Goal: Task Accomplishment & Management: Manage account settings

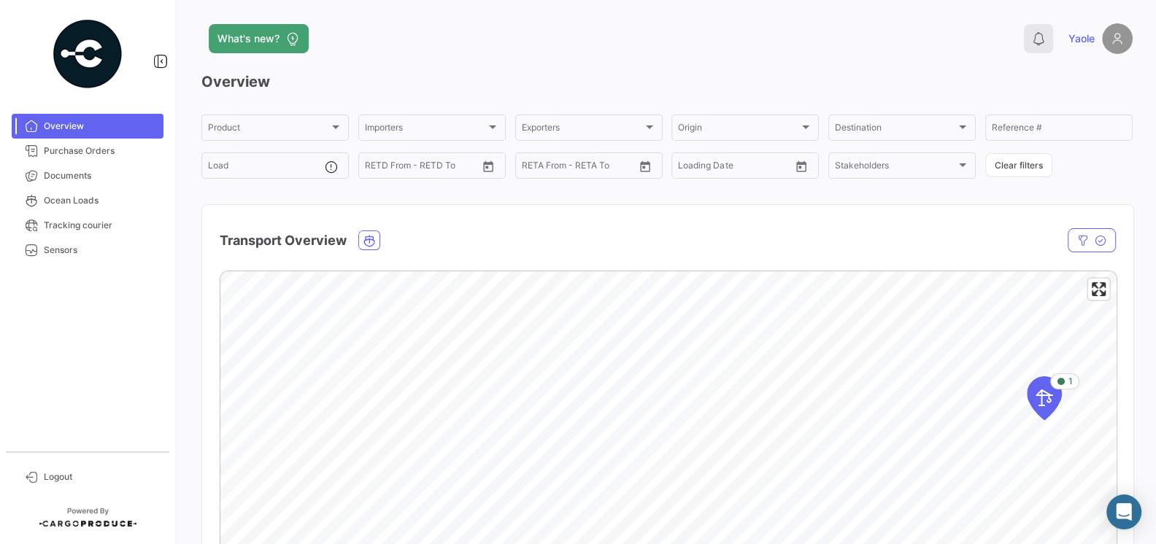
click at [1044, 42] on icon at bounding box center [1038, 38] width 15 height 15
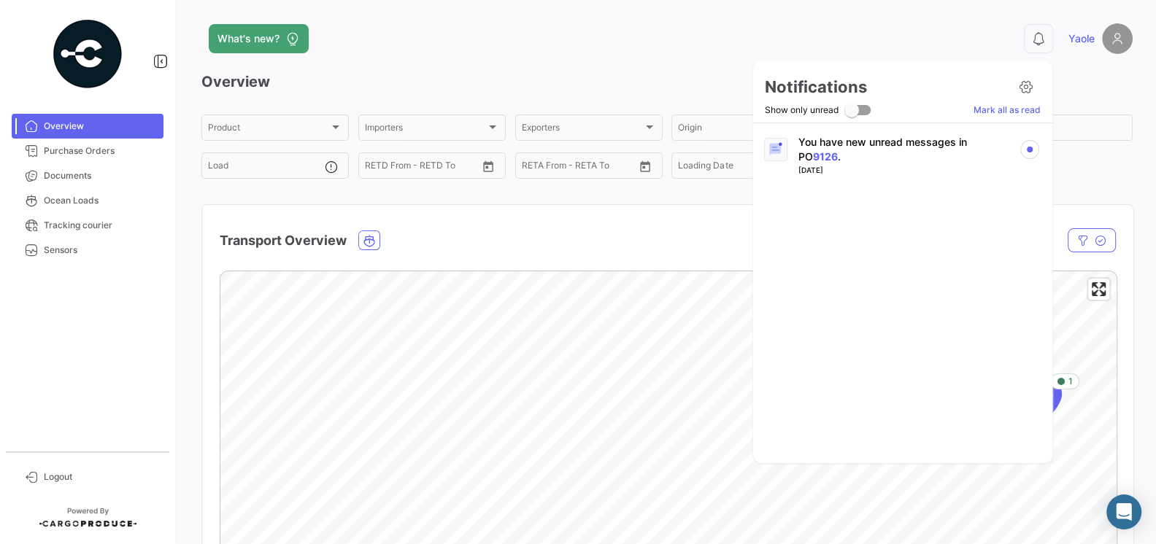
click at [861, 112] on span at bounding box center [857, 110] width 26 height 10
click at [852, 115] on input "Show only unread" at bounding box center [851, 115] width 1 height 1
checkbox input "true"
click at [874, 148] on p "You have new unread messages in PO 9126 ." at bounding box center [902, 149] width 209 height 29
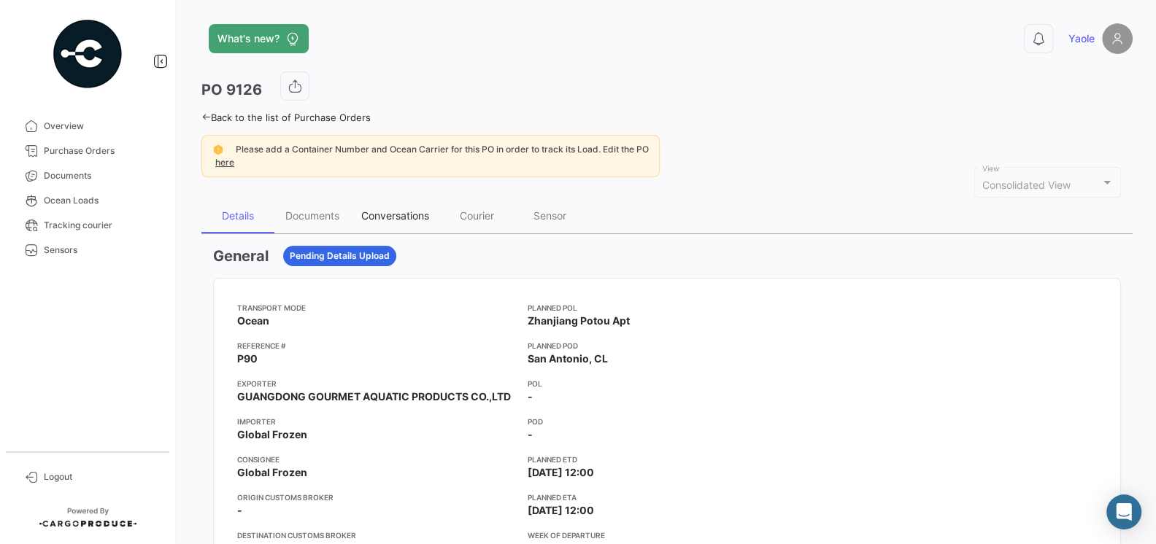
click at [389, 215] on div "Conversations" at bounding box center [395, 215] width 68 height 12
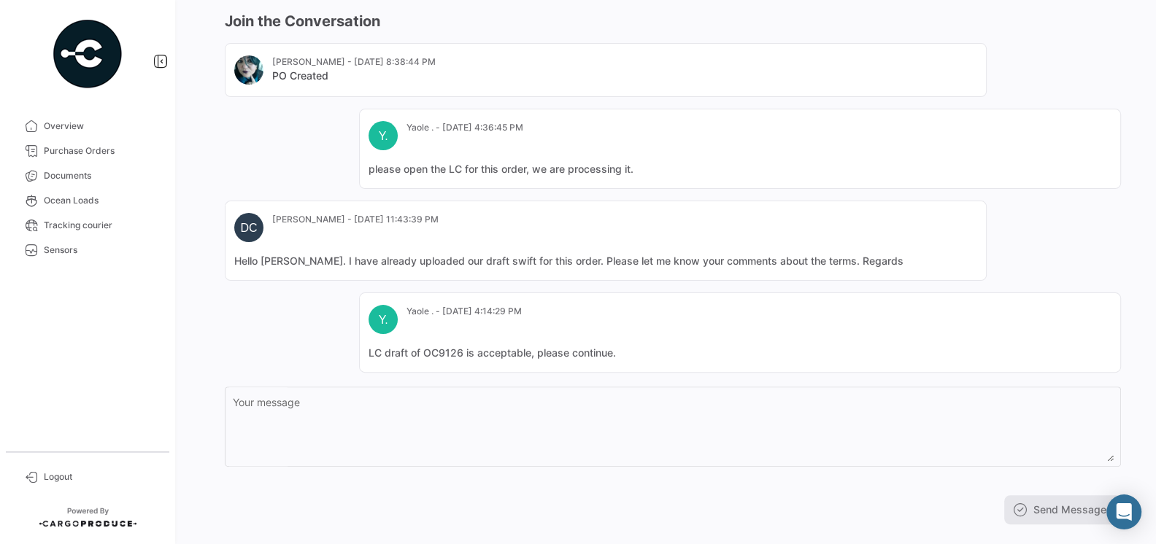
scroll to position [258, 0]
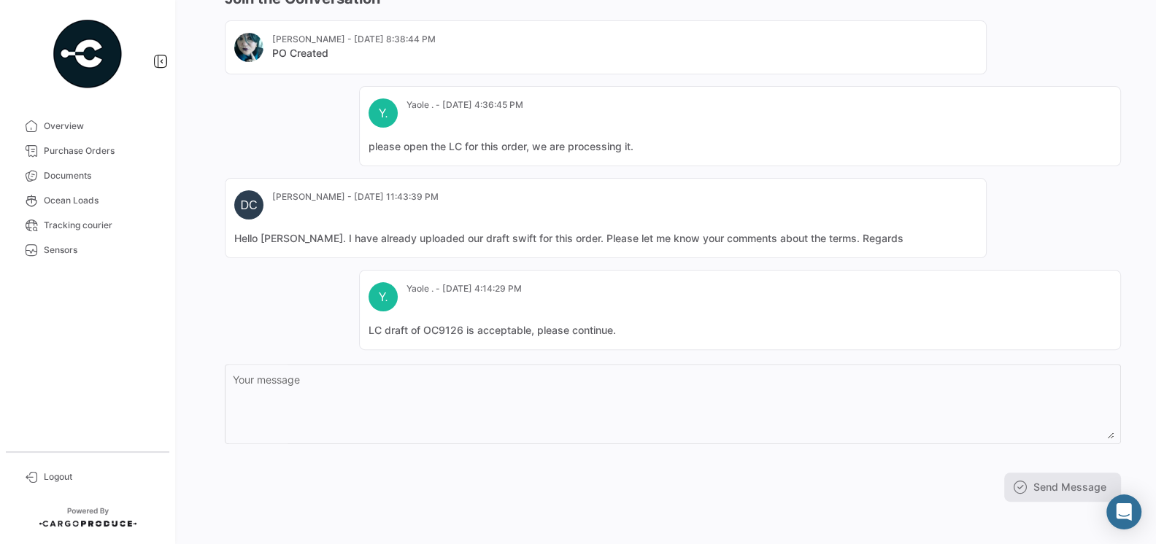
click at [631, 314] on mat-card "Y. [GEOGRAPHIC_DATA] . - [DATE] 4:14:29 PM LC draft of OC9126 is acceptable, pl…" at bounding box center [740, 310] width 762 height 80
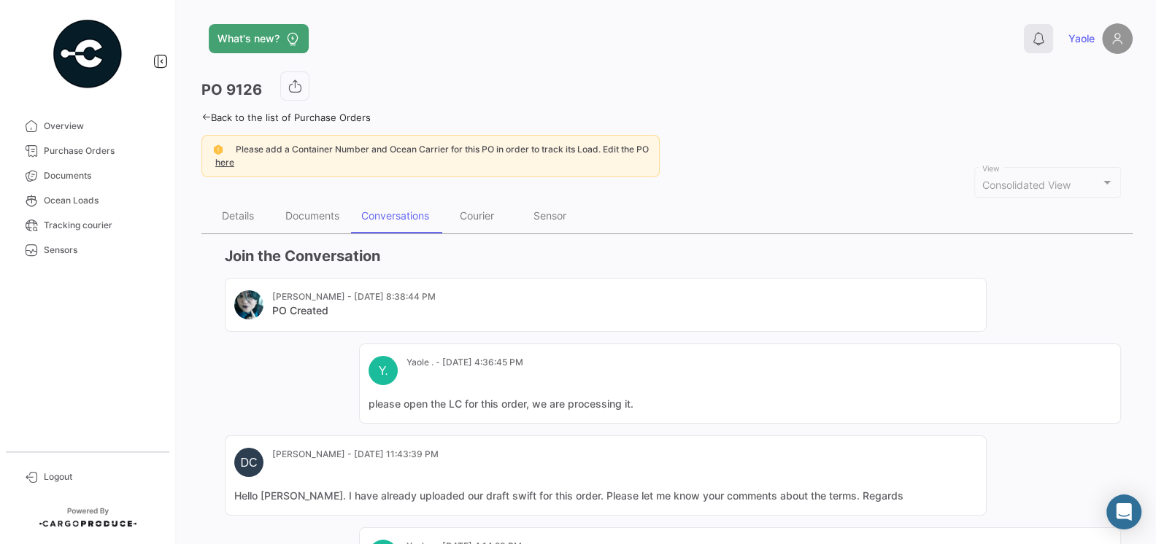
click at [1036, 33] on icon at bounding box center [1038, 38] width 15 height 15
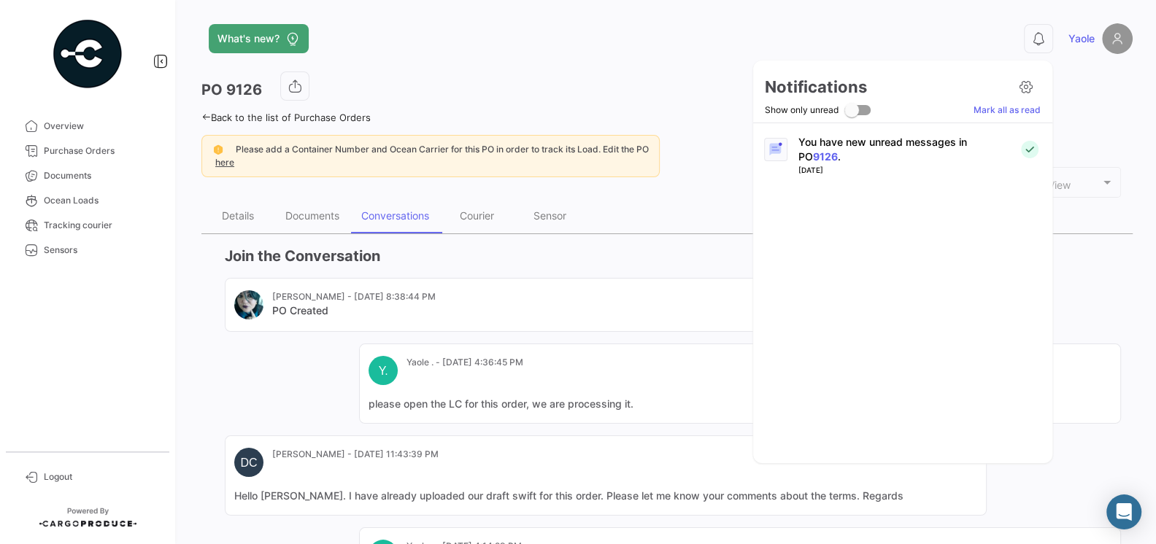
click at [990, 109] on link "Mark all as read" at bounding box center [1007, 110] width 67 height 13
click at [1025, 88] on icon at bounding box center [1026, 87] width 15 height 15
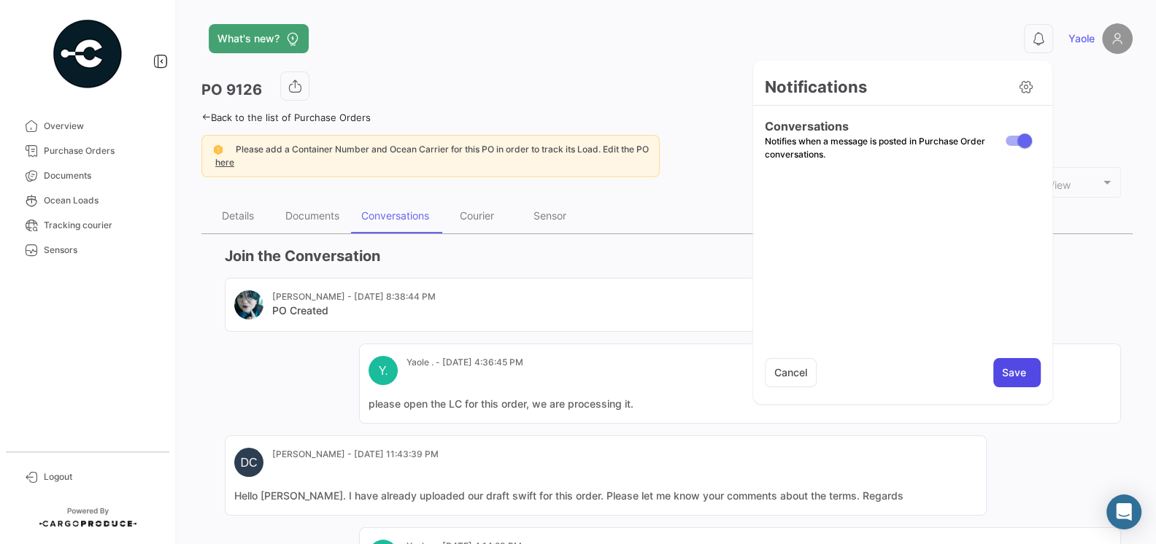
click at [1003, 373] on button "Save" at bounding box center [1016, 372] width 47 height 29
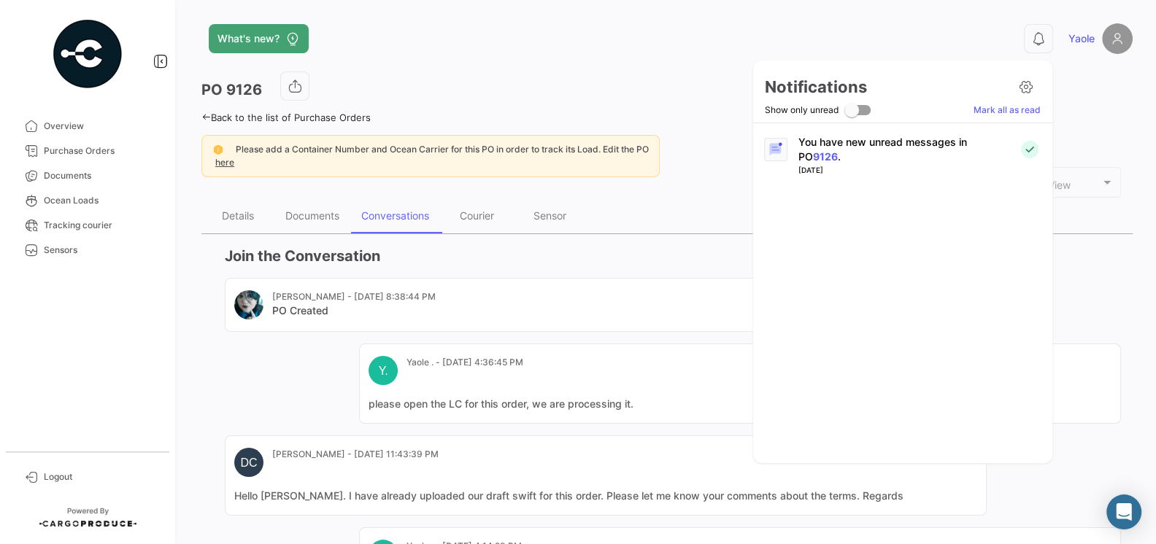
click at [1033, 40] on div at bounding box center [578, 272] width 1156 height 544
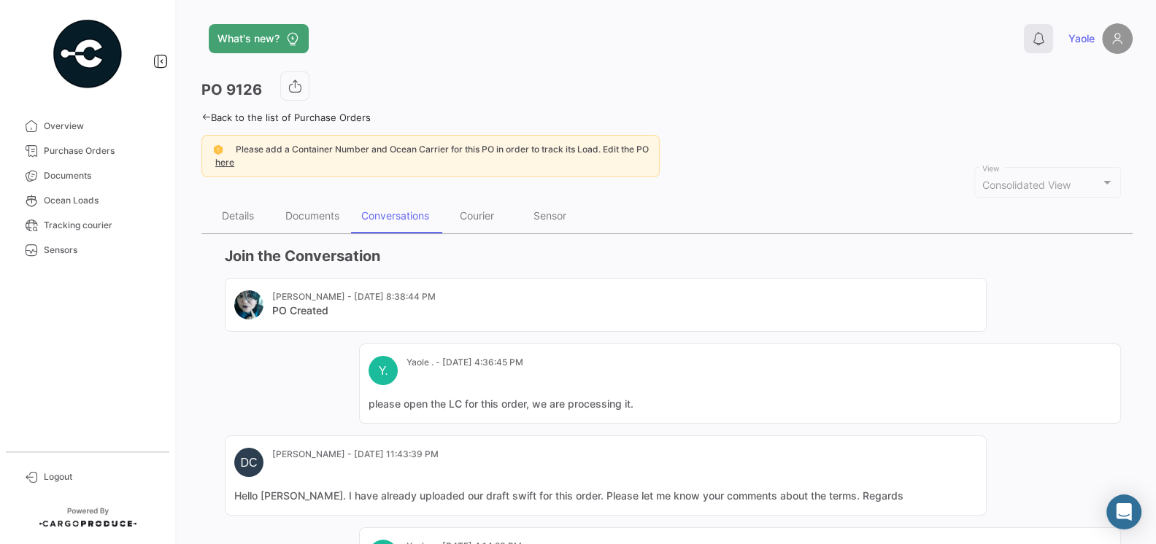
click at [1039, 42] on icon at bounding box center [1038, 38] width 15 height 15
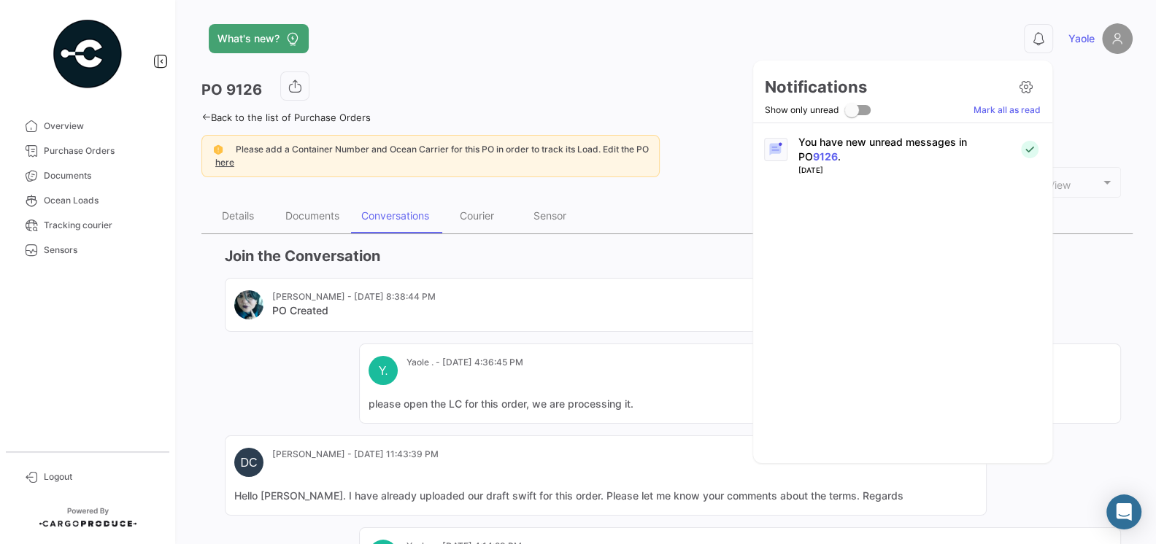
click at [856, 113] on span at bounding box center [851, 110] width 15 height 15
click at [852, 115] on input "Show only unread" at bounding box center [851, 115] width 1 height 1
checkbox input "true"
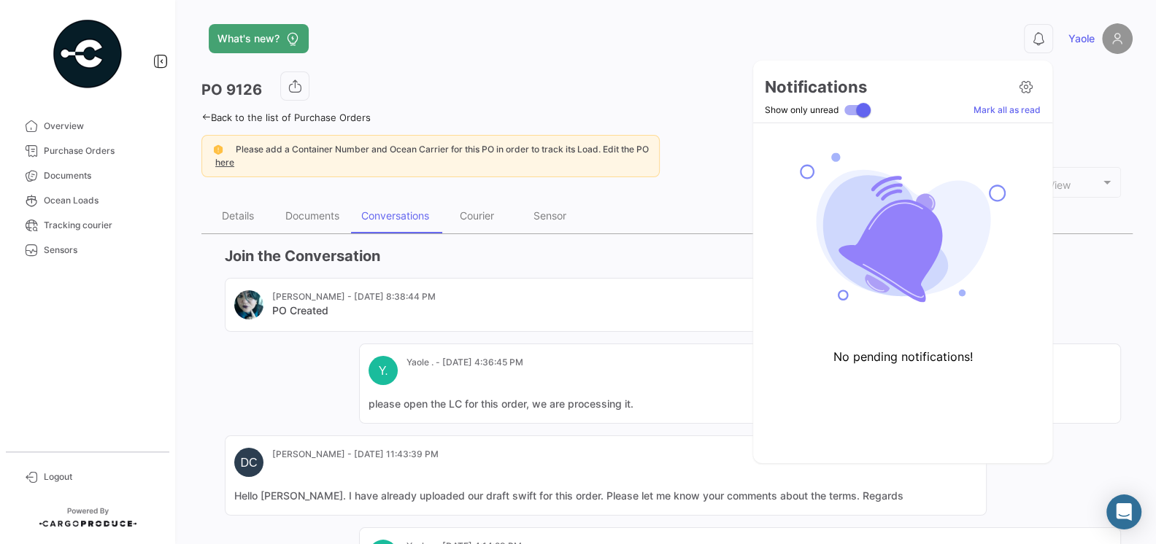
click at [601, 72] on div at bounding box center [578, 272] width 1156 height 544
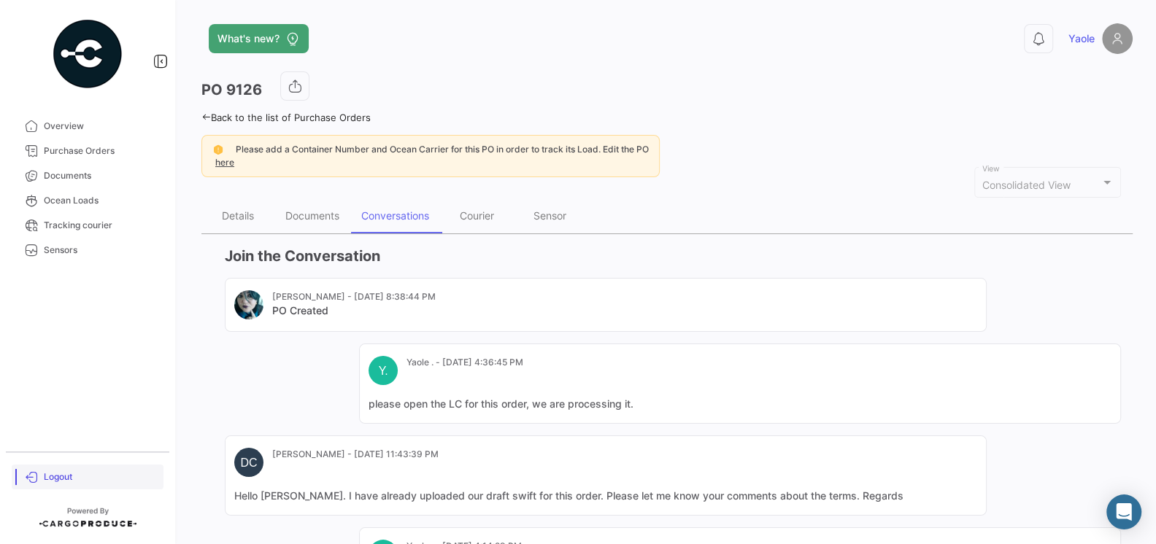
click at [47, 480] on span "Logout" at bounding box center [101, 477] width 114 height 13
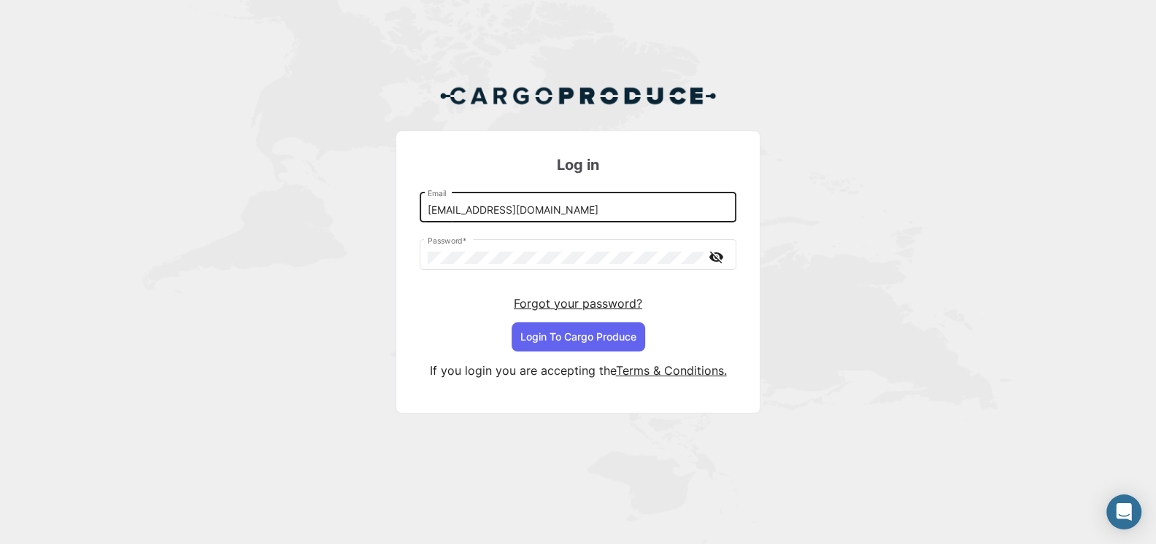
click at [655, 212] on input "[EMAIL_ADDRESS][DOMAIN_NAME]" at bounding box center [578, 210] width 301 height 12
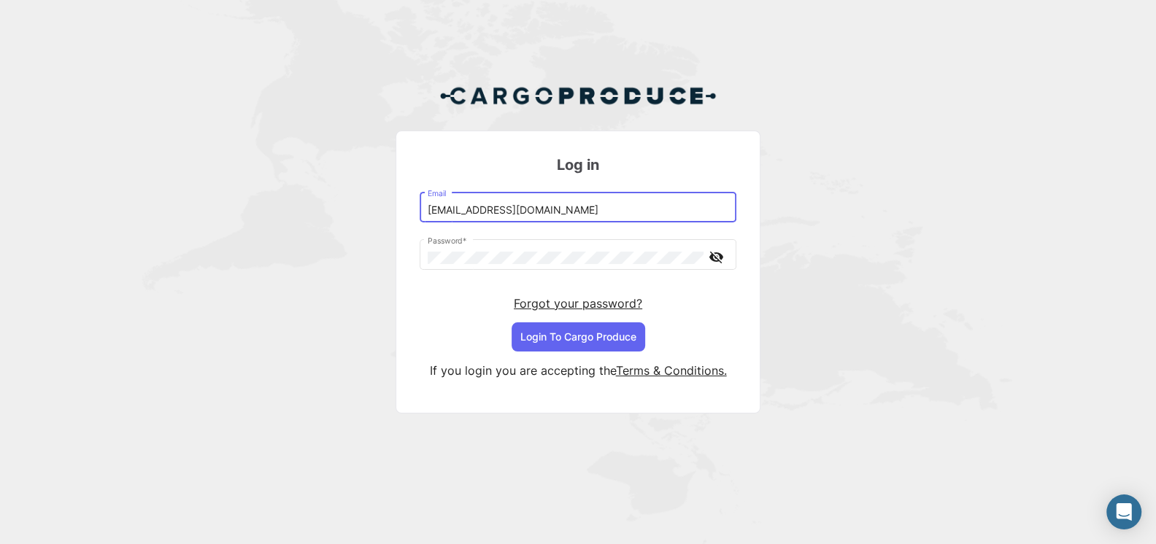
type input "[EMAIL_ADDRESS][DOMAIN_NAME]"
click at [580, 336] on button "Login To Cargo Produce" at bounding box center [579, 337] width 134 height 29
